Goal: Information Seeking & Learning: Learn about a topic

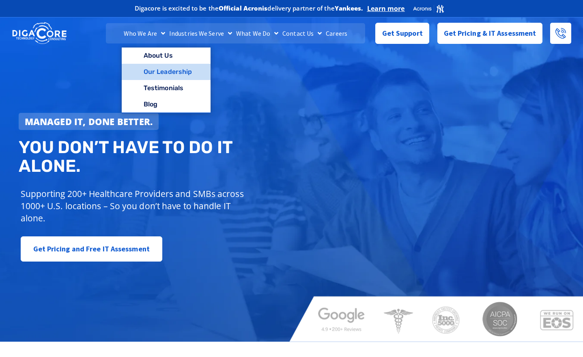
click at [149, 73] on link "Our Leadership" at bounding box center [166, 72] width 89 height 16
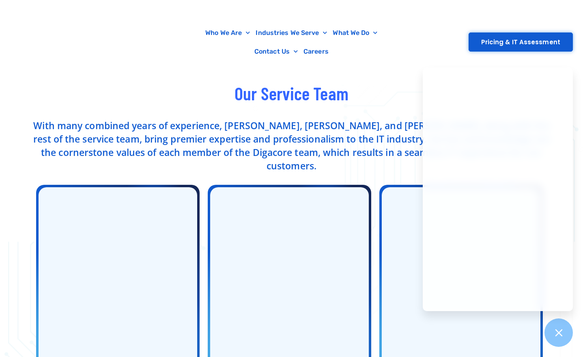
scroll to position [227, 0]
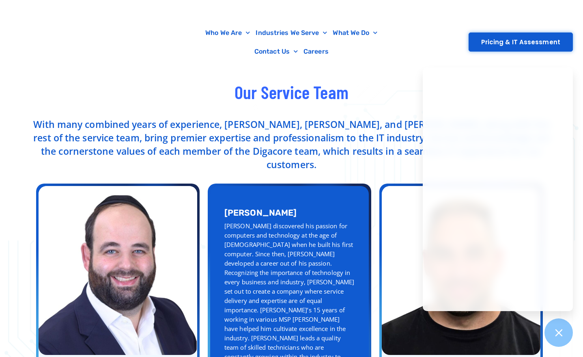
click at [245, 221] on div "[PERSON_NAME] discovered his passion for computers and technology at the age of…" at bounding box center [290, 300] width 130 height 159
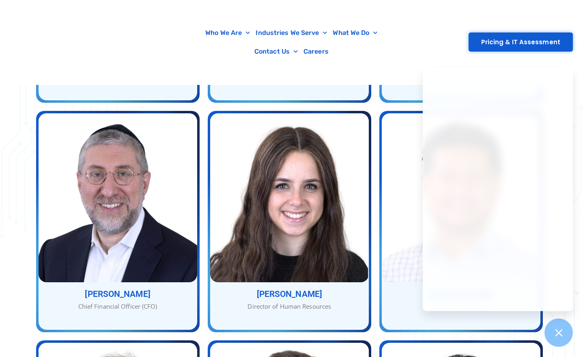
scroll to position [534, 0]
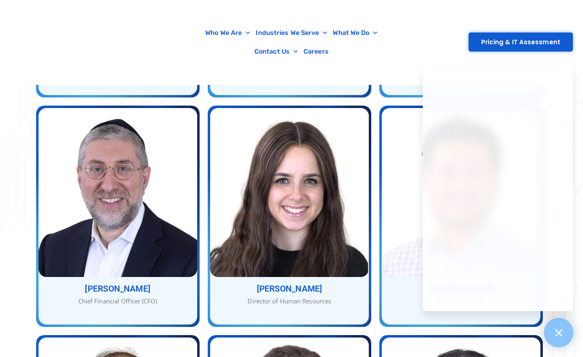
click at [556, 329] on icon at bounding box center [558, 332] width 7 height 7
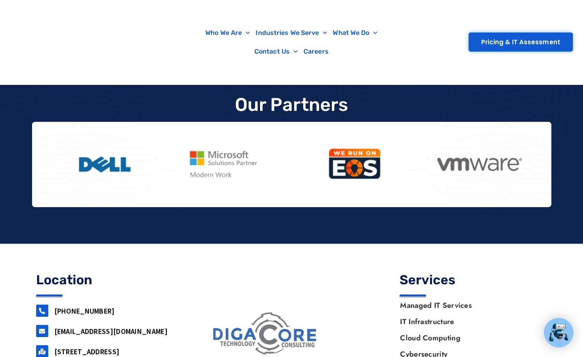
scroll to position [1414, 0]
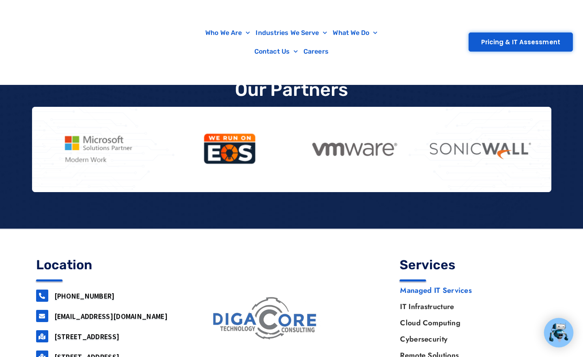
click at [440, 282] on link "Managed IT Services" at bounding box center [469, 290] width 155 height 16
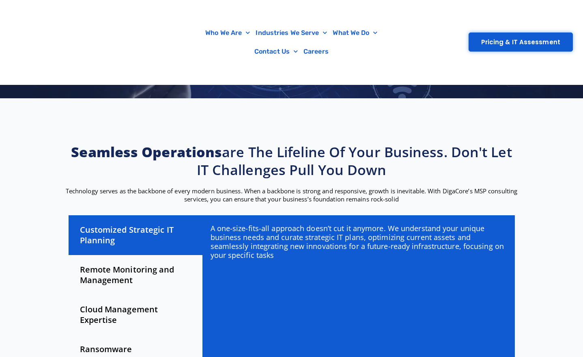
scroll to position [164, 0]
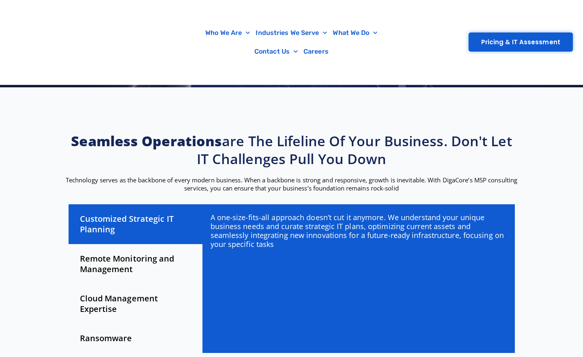
click at [112, 244] on div "Remote Monitoring and Management" at bounding box center [136, 264] width 134 height 40
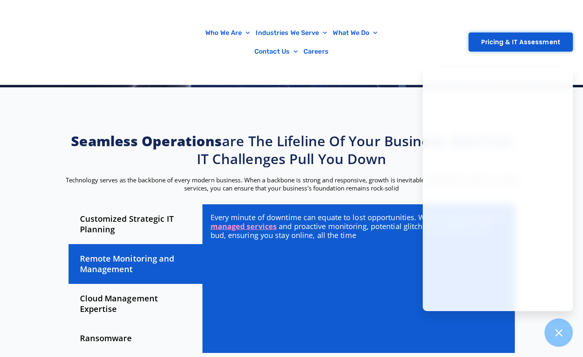
click at [114, 284] on div "Cloud Management Expertise" at bounding box center [136, 304] width 134 height 40
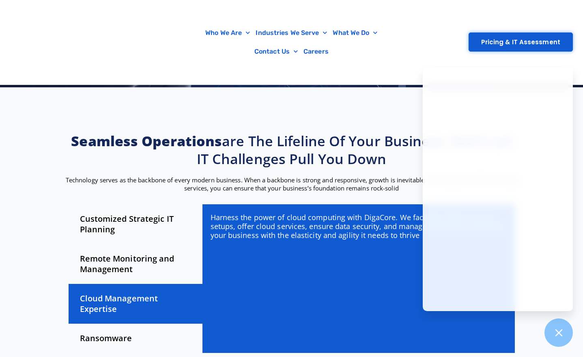
click at [95, 324] on div "Ransomware" at bounding box center [136, 338] width 134 height 29
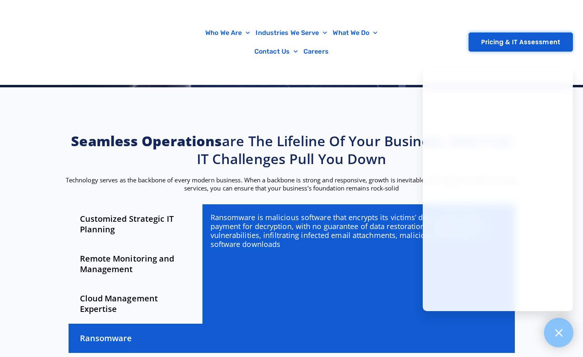
click at [561, 335] on icon at bounding box center [559, 332] width 11 height 11
